Goal: Task Accomplishment & Management: Use online tool/utility

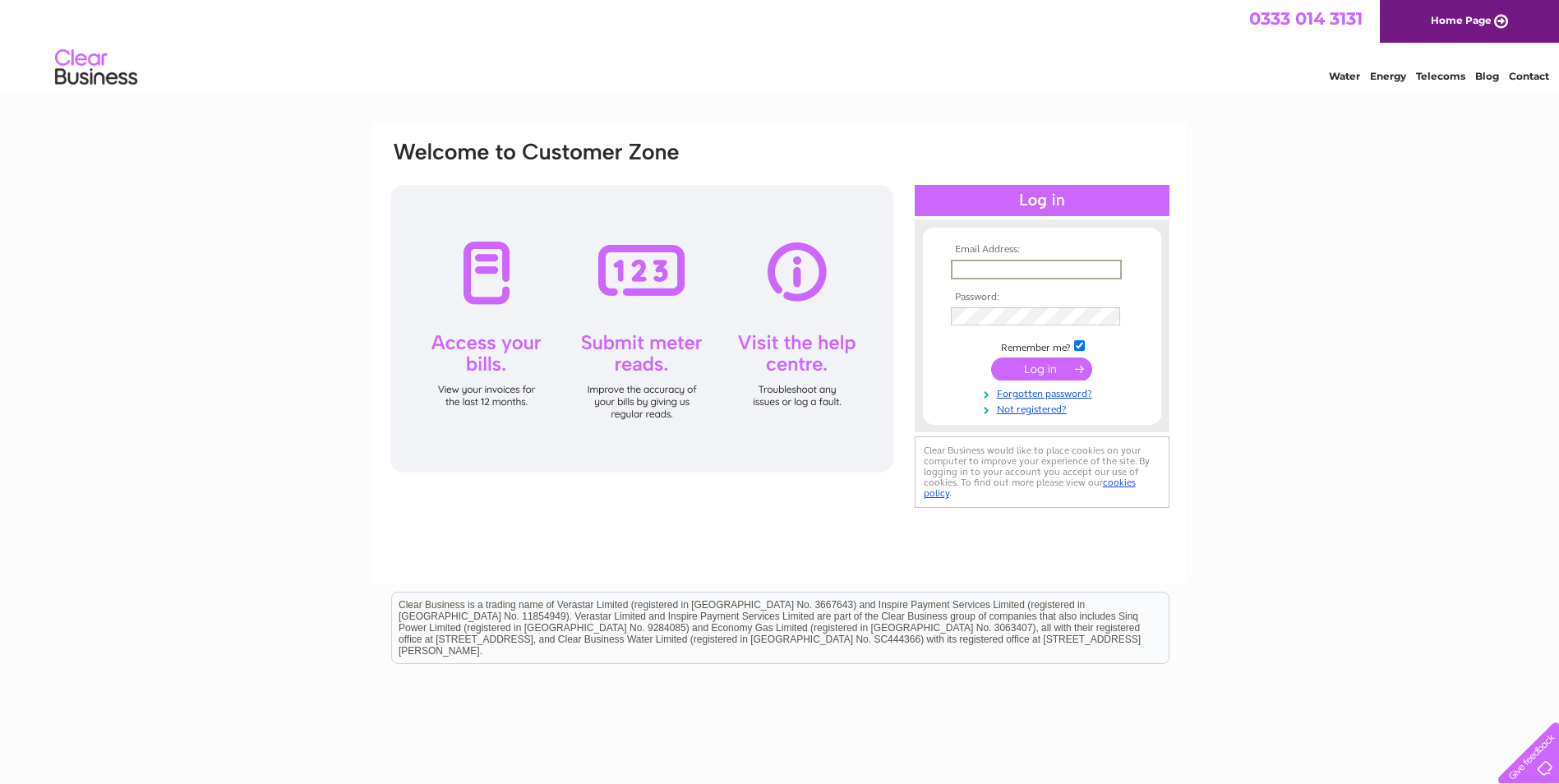
type input "[EMAIL_ADDRESS][DOMAIN_NAME]"
click at [992, 357] on input "submit" at bounding box center [1042, 369] width 101 height 23
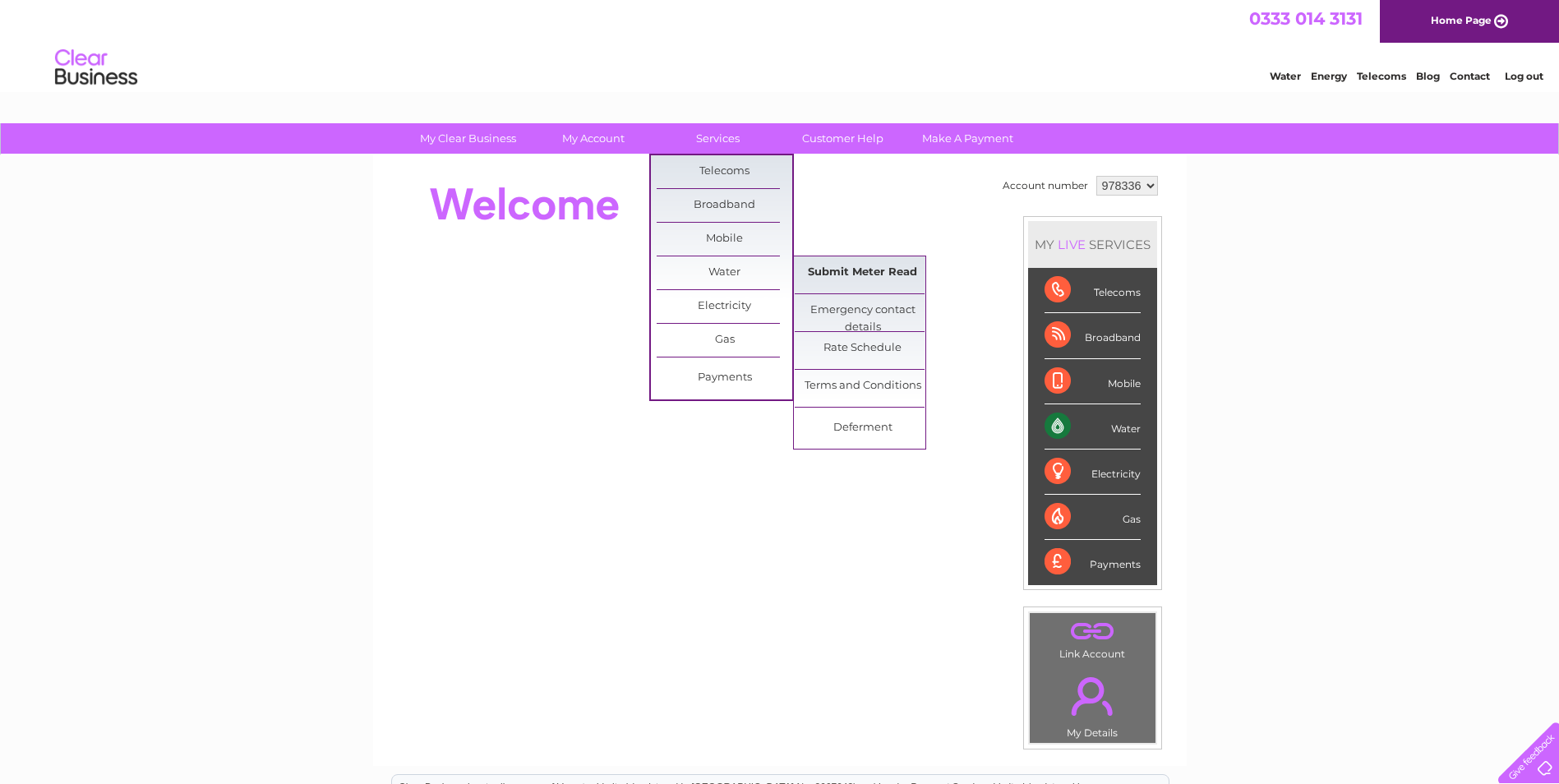
click at [849, 277] on link "Submit Meter Read" at bounding box center [863, 273] width 136 height 33
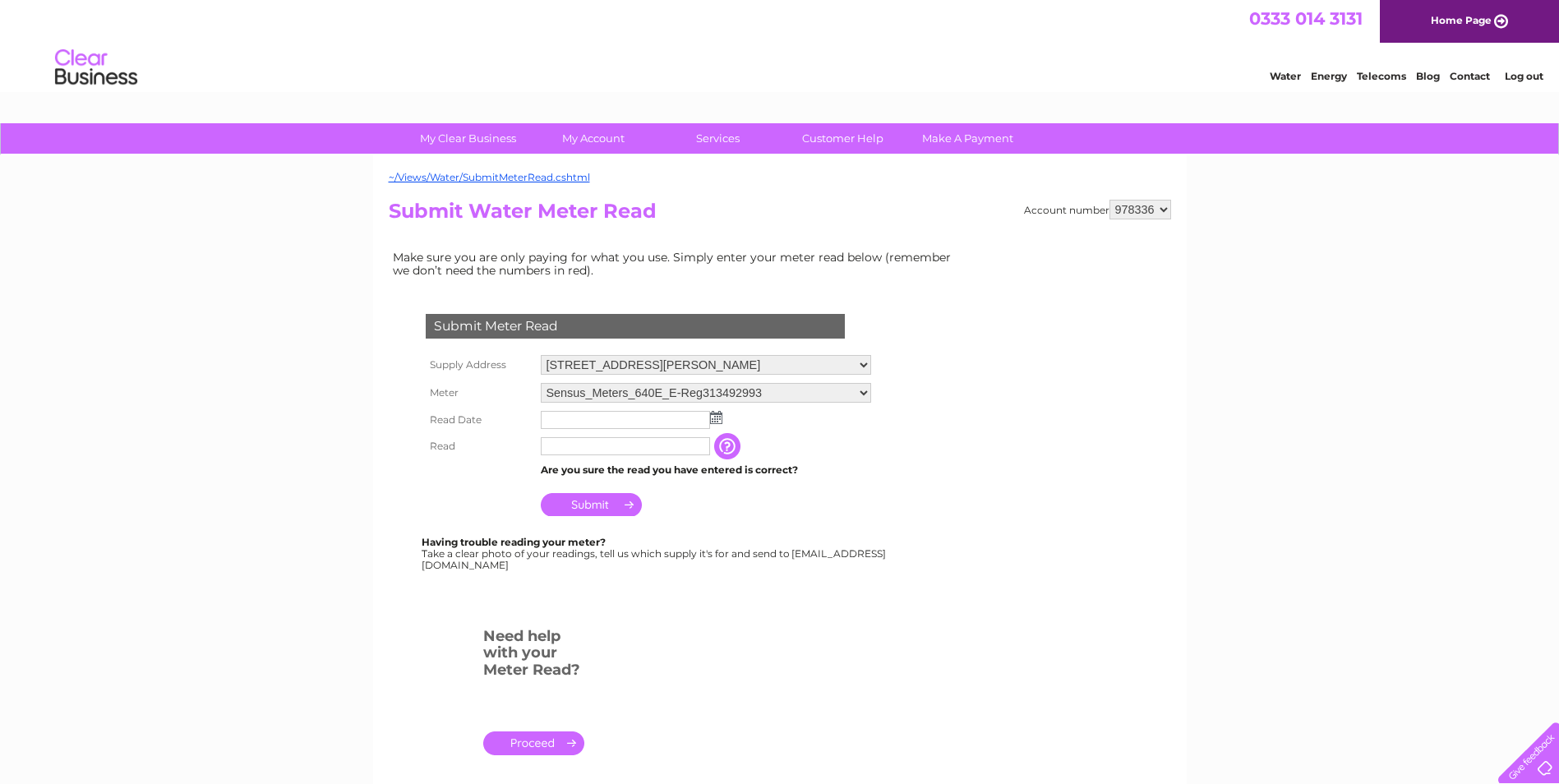
click at [720, 421] on img at bounding box center [716, 417] width 12 height 13
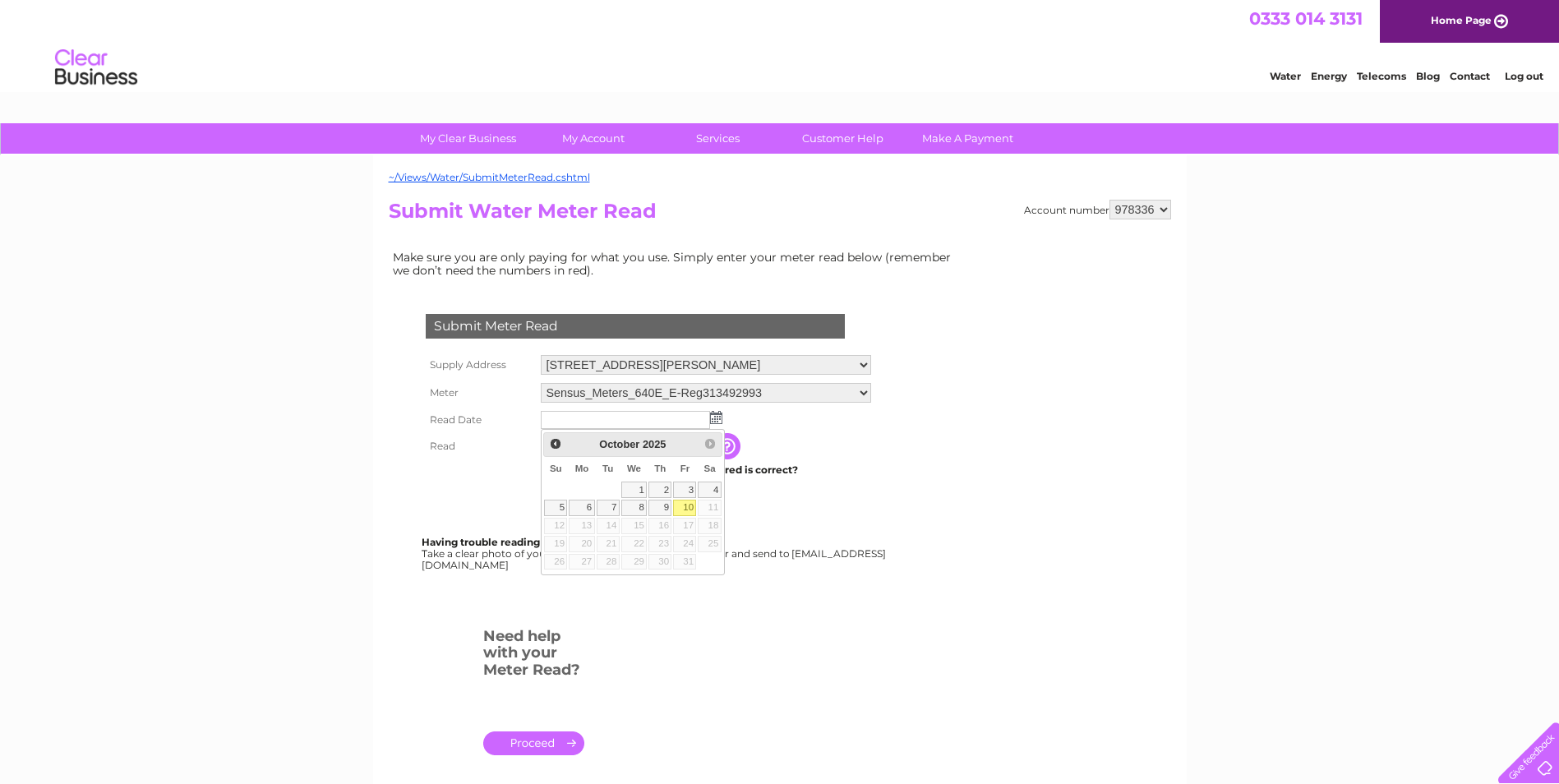
click at [690, 509] on link "10" at bounding box center [685, 508] width 23 height 16
type input "2025/10/10"
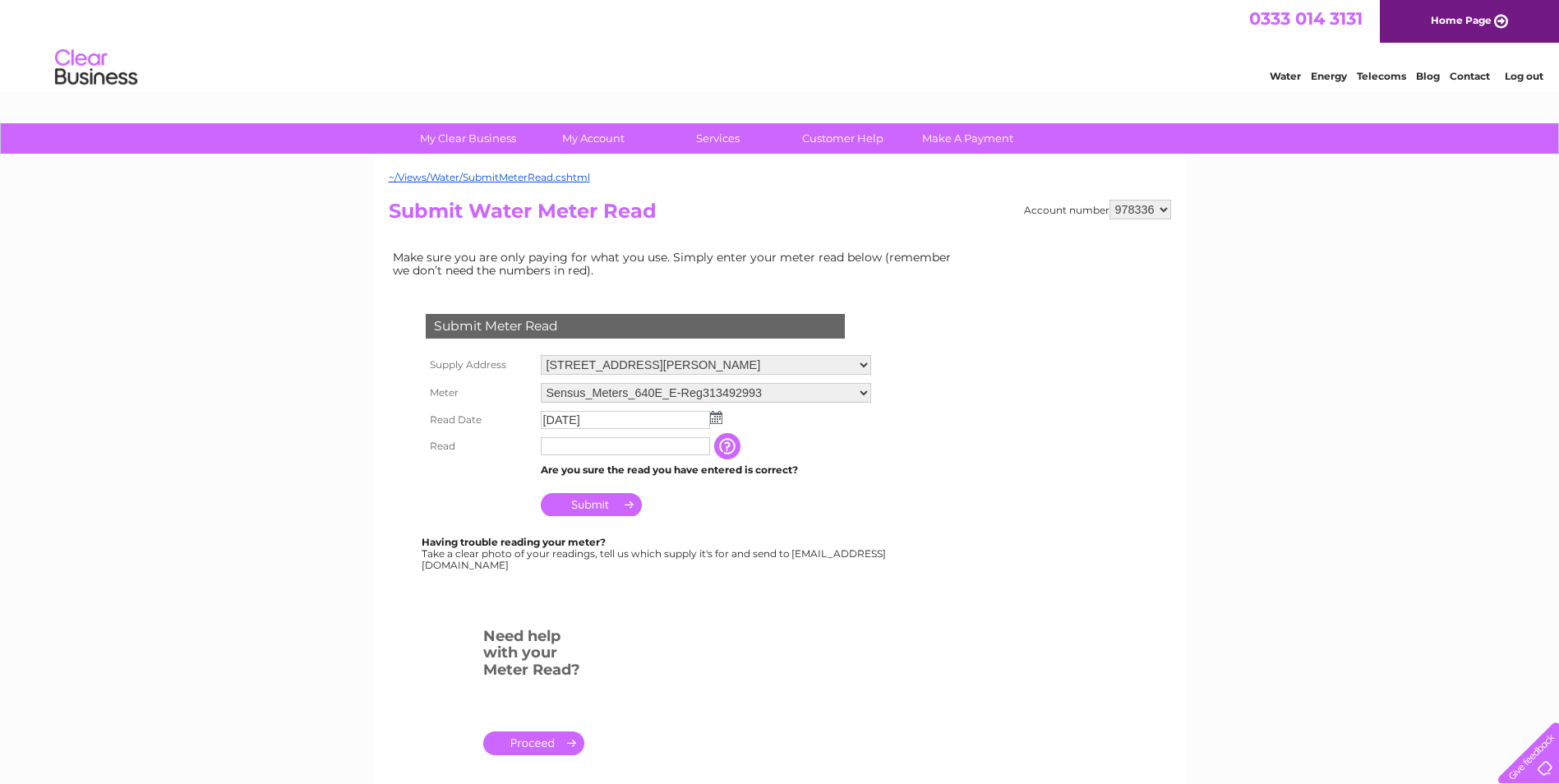
click at [670, 452] on input "text" at bounding box center [626, 446] width 169 height 18
type input "07"
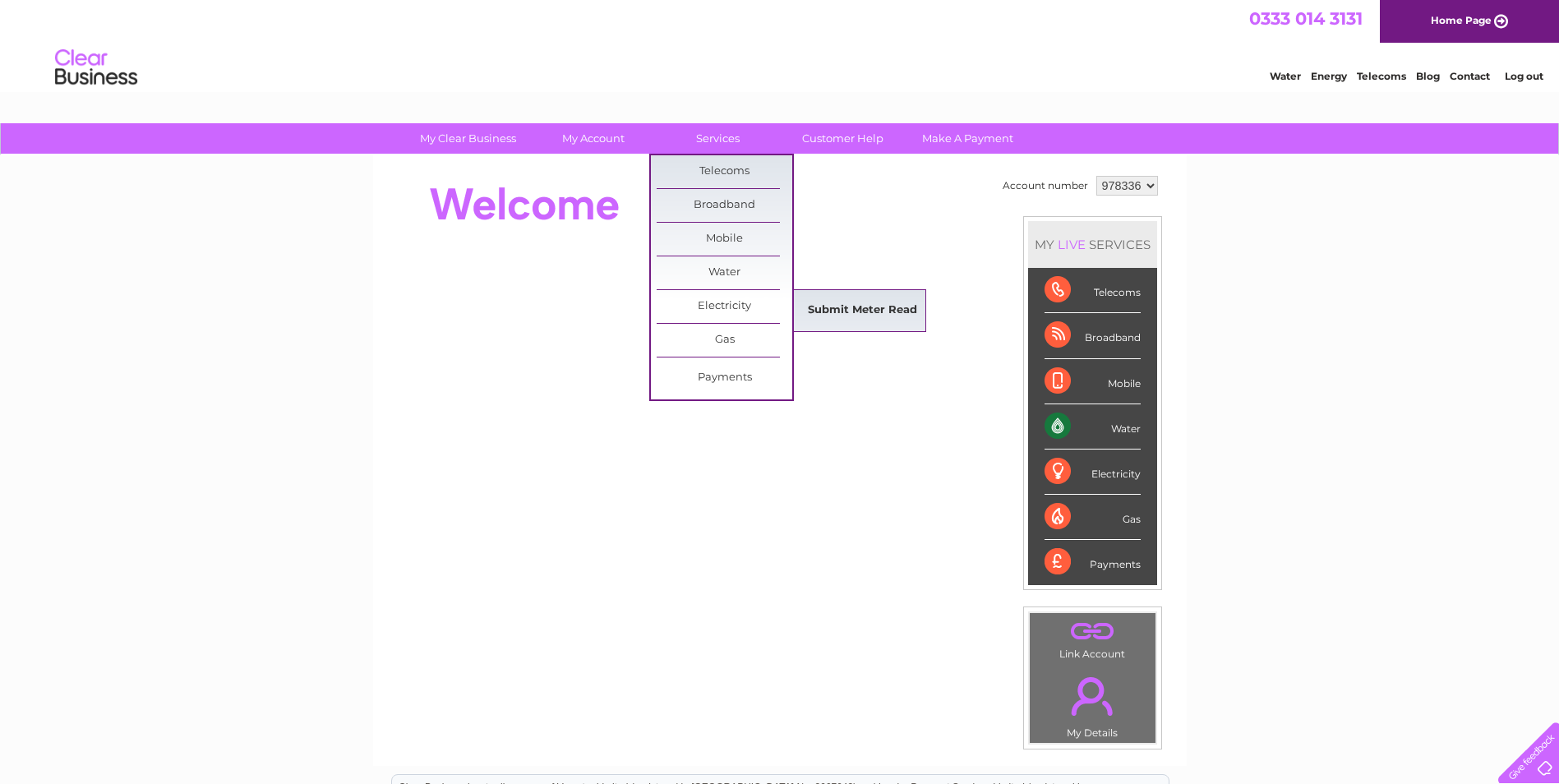
click at [836, 309] on link "Submit Meter Read" at bounding box center [863, 311] width 136 height 33
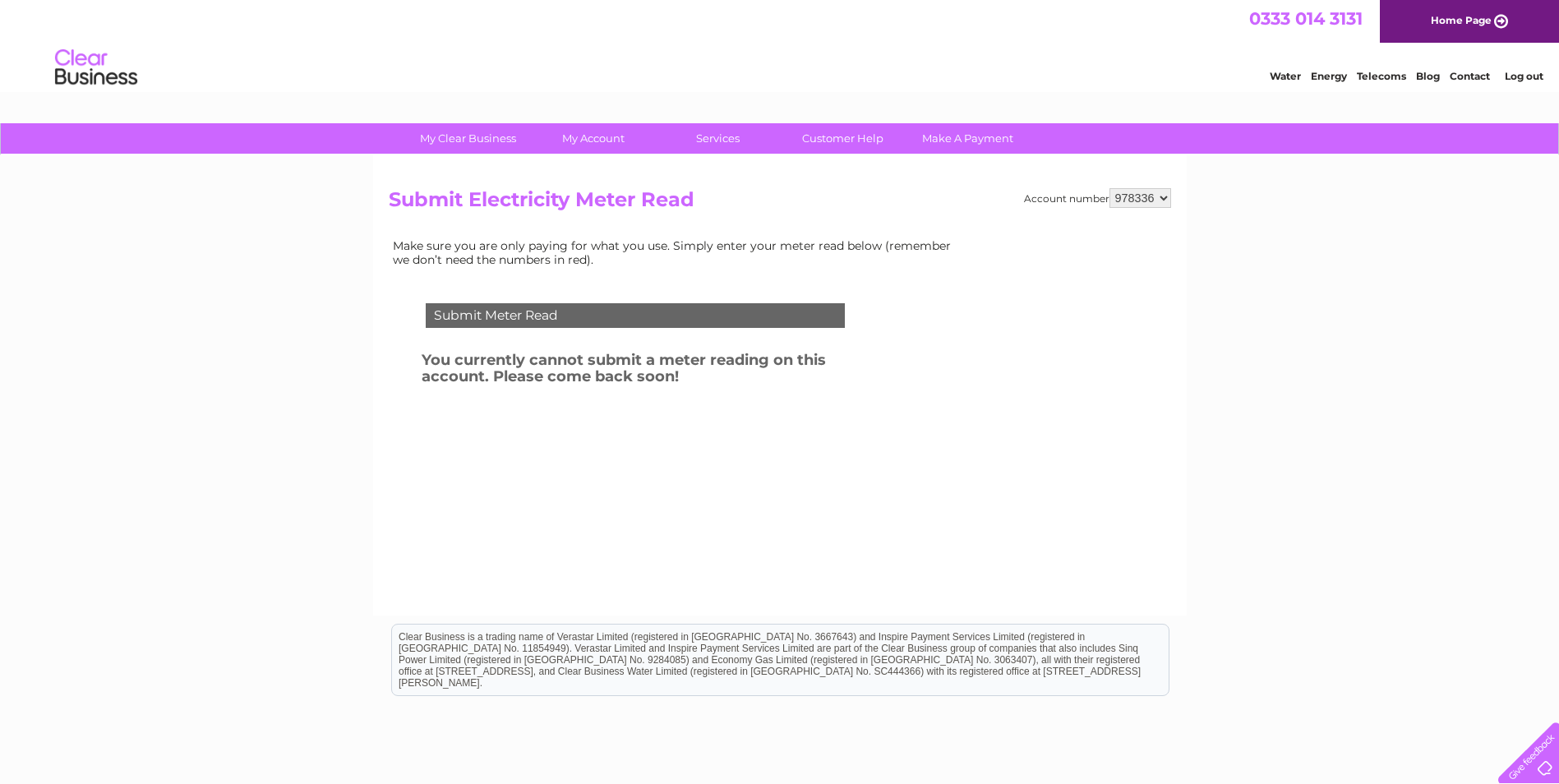
click at [1512, 81] on link "Log out" at bounding box center [1524, 76] width 39 height 12
